Goal: Task Accomplishment & Management: Manage account settings

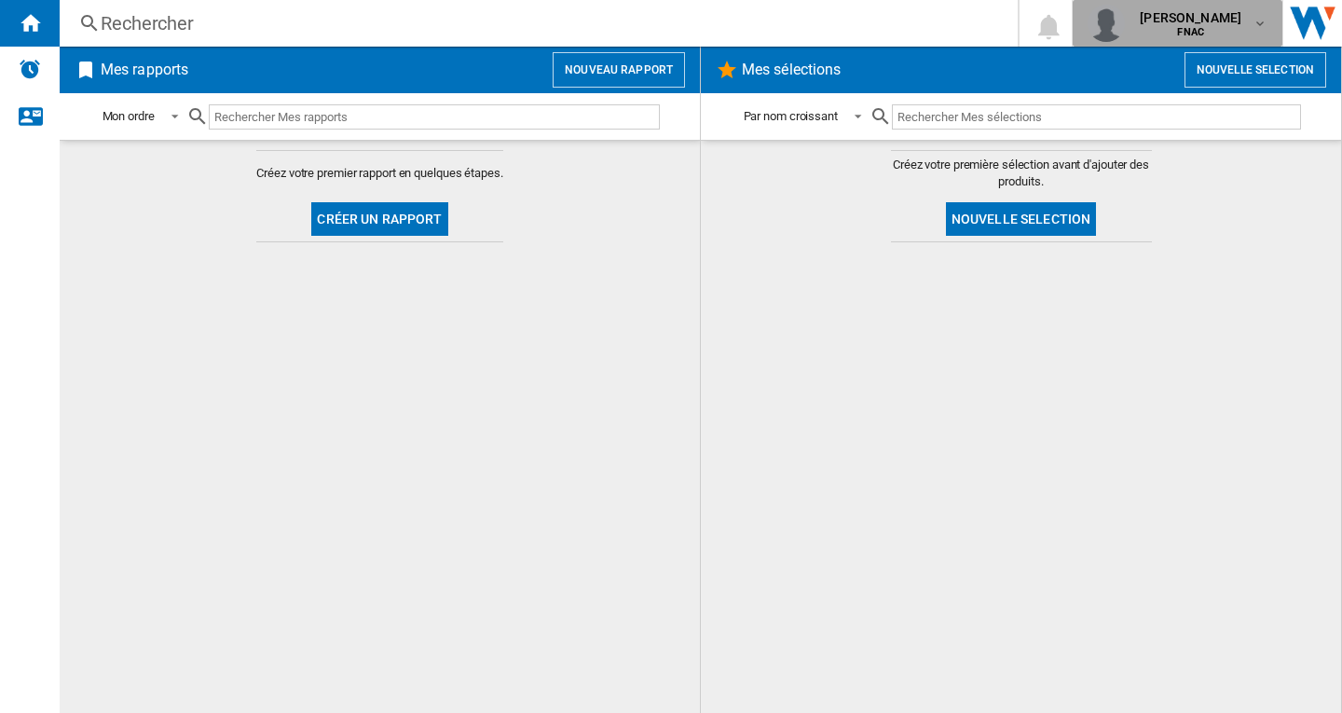
click at [1248, 28] on button "[PERSON_NAME] FNAC" at bounding box center [1178, 23] width 210 height 47
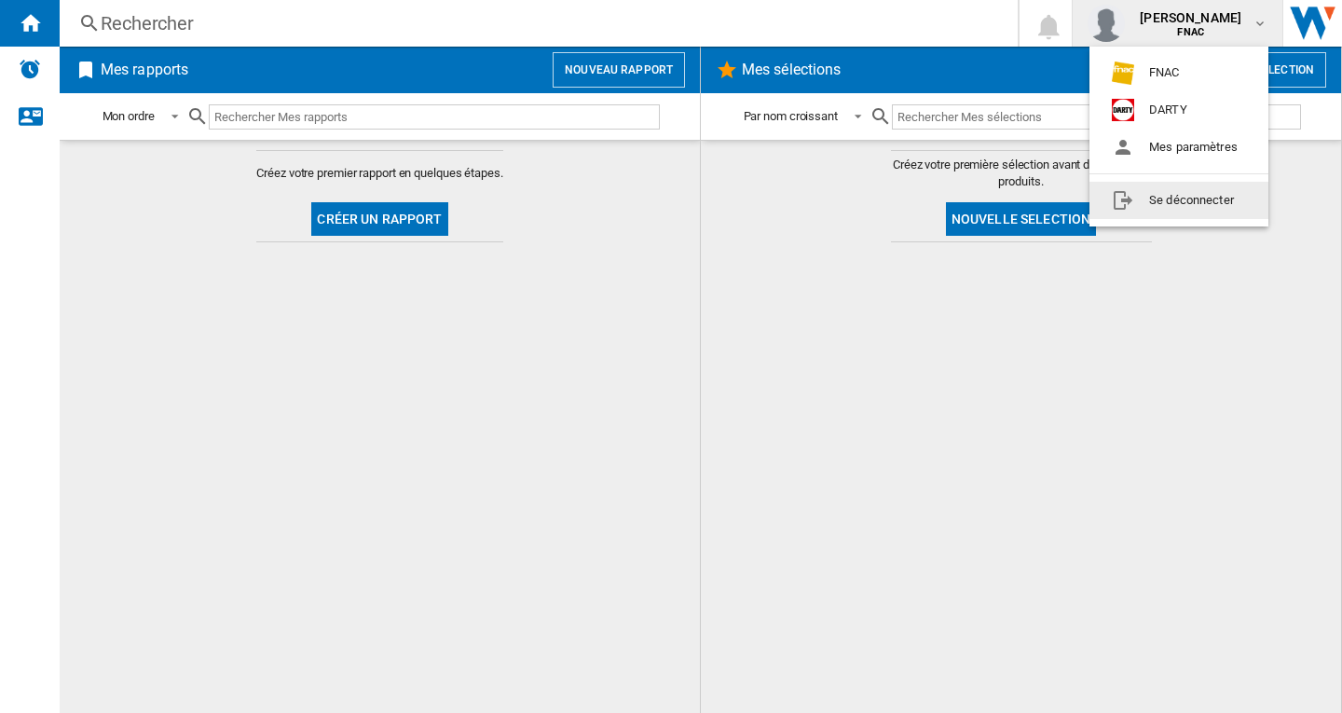
click at [1206, 199] on button "Se déconnecter" at bounding box center [1178, 200] width 179 height 37
